Goal: Task Accomplishment & Management: Use online tool/utility

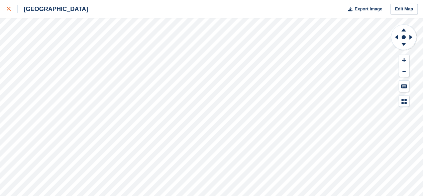
click at [16, 10] on div at bounding box center [12, 9] width 11 height 8
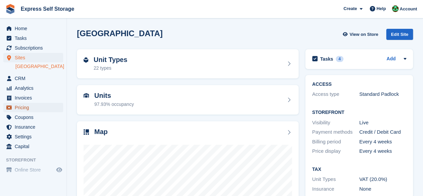
click at [8, 107] on icon "menu" at bounding box center [8, 107] width 5 height 4
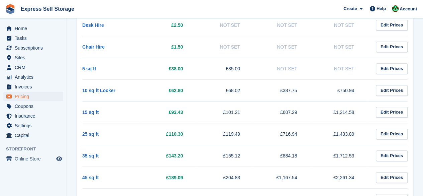
scroll to position [167, 0]
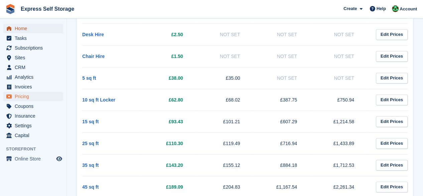
click at [50, 29] on span "Home" at bounding box center [35, 28] width 40 height 9
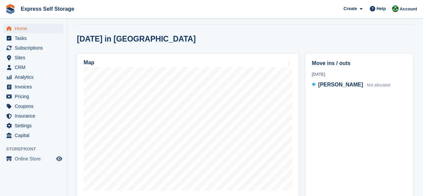
scroll to position [179, 0]
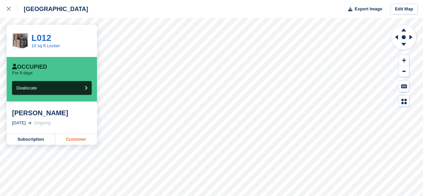
click at [76, 141] on link "Customer" at bounding box center [76, 139] width 42 height 11
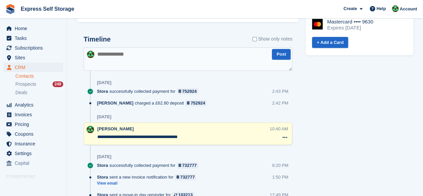
scroll to position [301, 0]
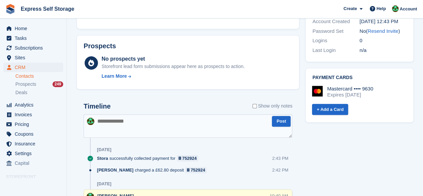
click at [163, 127] on textarea at bounding box center [188, 125] width 209 height 23
paste textarea "*******"
type textarea "**********"
drag, startPoint x: 292, startPoint y: 121, endPoint x: 288, endPoint y: 122, distance: 3.8
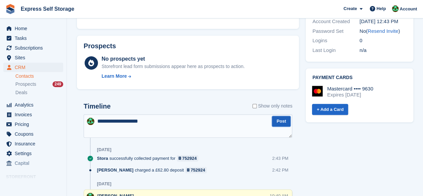
click at [287, 123] on button "Post" at bounding box center [281, 121] width 19 height 11
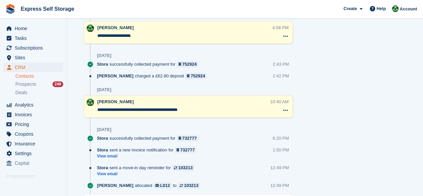
scroll to position [545, 0]
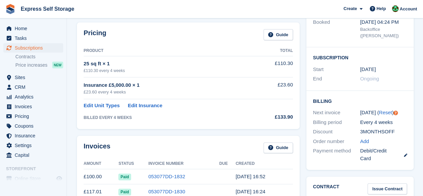
scroll to position [201, 0]
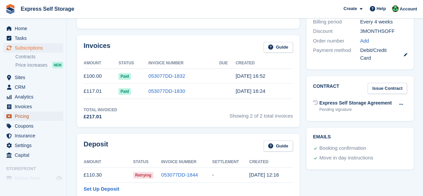
click at [25, 117] on span "Pricing" at bounding box center [35, 115] width 40 height 9
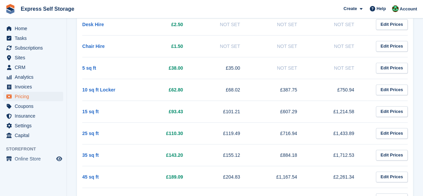
scroll to position [167, 0]
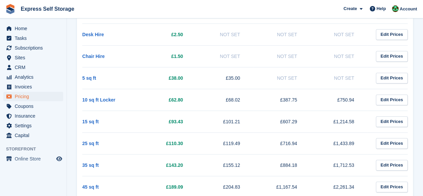
drag, startPoint x: 79, startPoint y: 95, endPoint x: 295, endPoint y: 159, distance: 225.2
click at [295, 159] on div "Unit Type Storefront Every 4 weeks Every month Every 6 months Every year Electr…" at bounding box center [245, 194] width 336 height 515
click at [128, 98] on td "10 sq ft Locker" at bounding box center [110, 100] width 57 height 22
drag, startPoint x: 81, startPoint y: 98, endPoint x: 82, endPoint y: 102, distance: 3.7
click at [82, 102] on div "Unit Type Storefront Every 4 weeks Every month Every 6 months Every year Electr…" at bounding box center [245, 194] width 336 height 515
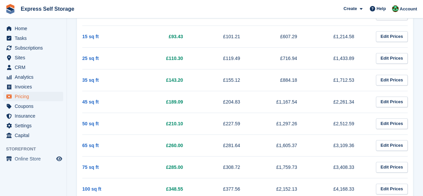
scroll to position [179, 0]
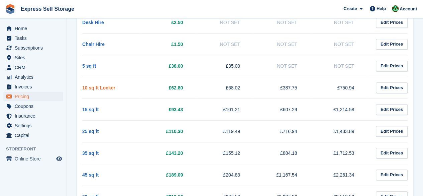
drag, startPoint x: 360, startPoint y: 143, endPoint x: 83, endPoint y: 87, distance: 283.2
click at [83, 87] on tbody "Electricity £46.00 Not Set Not Set Not Set Edit Prices WCTEST Not Set £0.00 Not…" at bounding box center [244, 190] width 325 height 489
copy tbody "63 lo ip Dolors £01.91 £85.97 £493.18 £698.94 Amet Consec 41 ad el £45.69 £525.…"
